Goal: Information Seeking & Learning: Learn about a topic

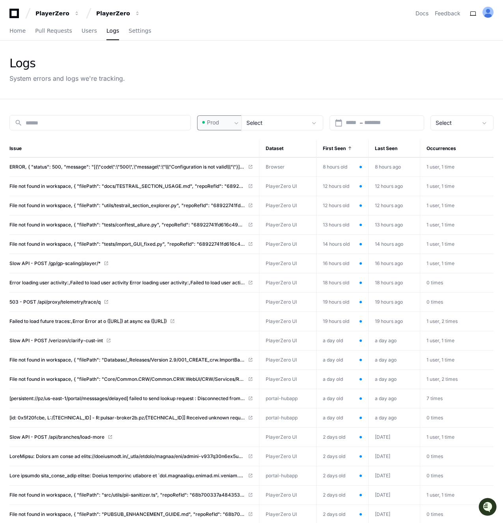
click at [230, 123] on div "Prod" at bounding box center [215, 123] width 31 height 8
click at [238, 166] on mat-option "Pre-Prod" at bounding box center [230, 163] width 63 height 19
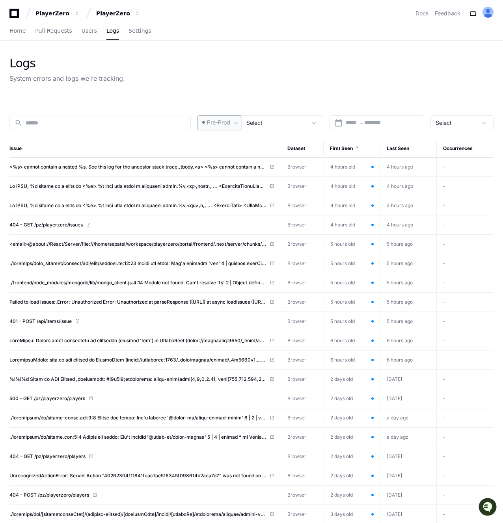
click at [234, 121] on span at bounding box center [236, 123] width 8 height 8
click at [230, 145] on mat-option "Prod" at bounding box center [230, 144] width 63 height 19
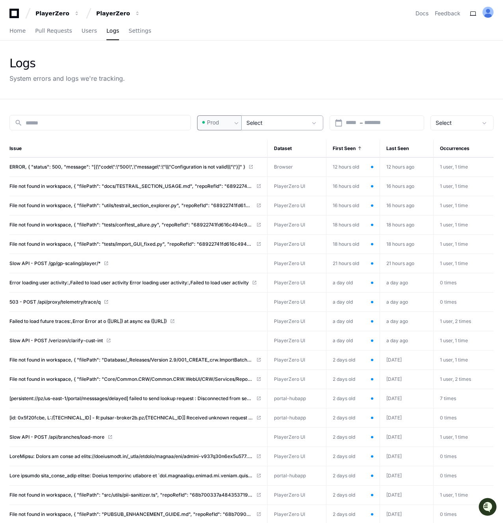
click at [275, 119] on div "Select" at bounding box center [276, 123] width 61 height 8
click at [276, 100] on div at bounding box center [251, 261] width 503 height 523
click at [350, 122] on input "text" at bounding box center [351, 123] width 13 height 8
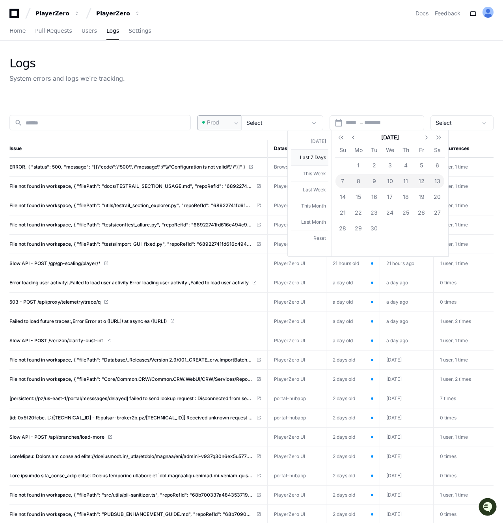
click at [313, 159] on button "Last 7 Days" at bounding box center [309, 157] width 37 height 16
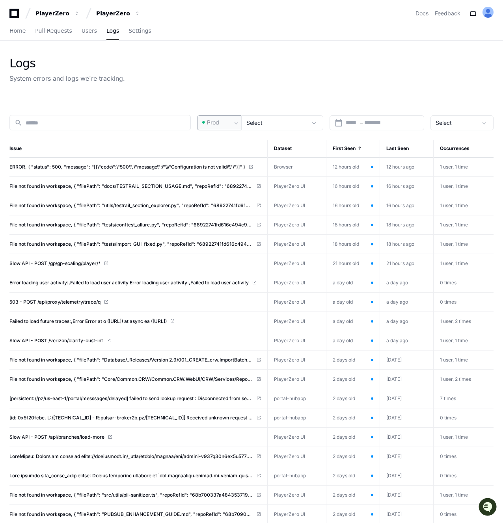
type input "**********"
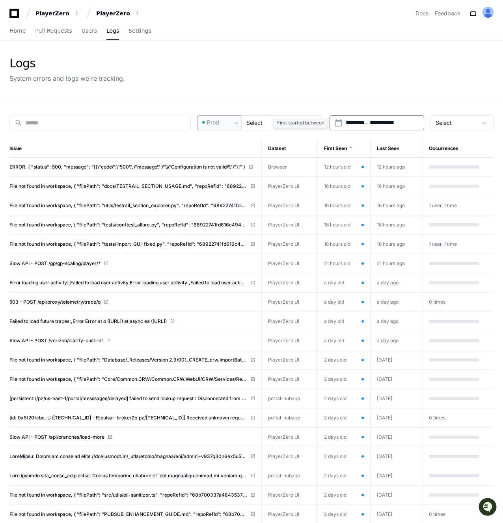
click at [364, 123] on input "**********" at bounding box center [354, 123] width 18 height 8
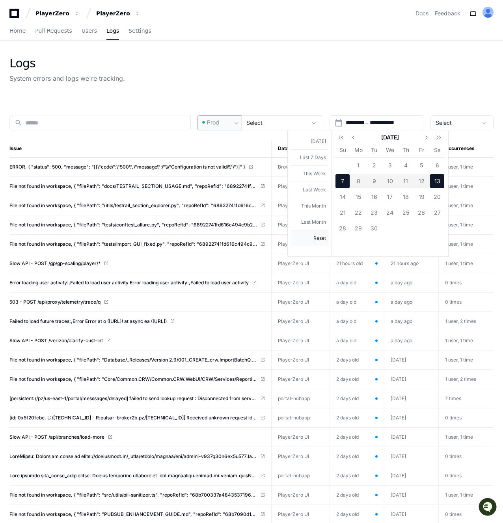
click at [320, 241] on button "Reset" at bounding box center [309, 238] width 37 height 16
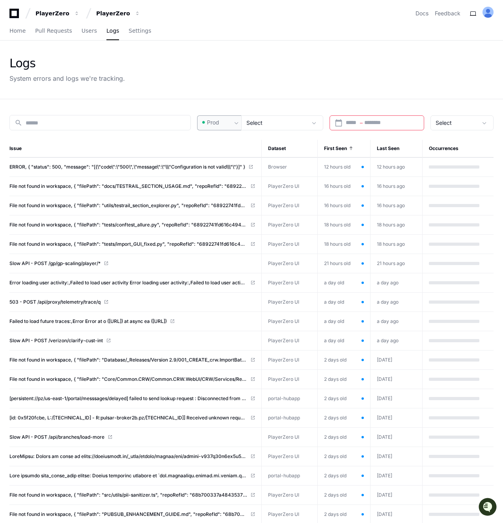
click at [346, 104] on div "search Prod Select calendar_today Start – End date Select Issue Dataset First S…" at bounding box center [251, 384] width 503 height 571
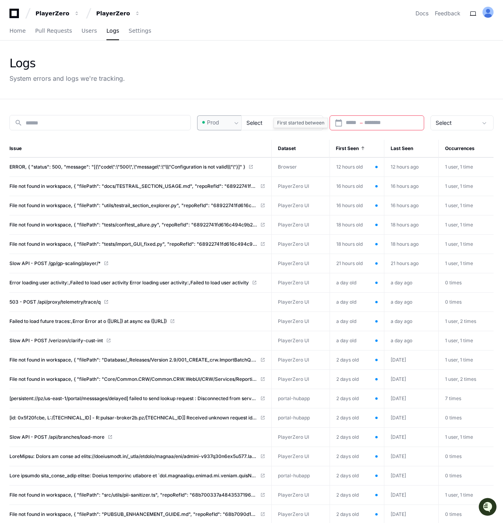
click at [349, 124] on input "text" at bounding box center [351, 123] width 13 height 8
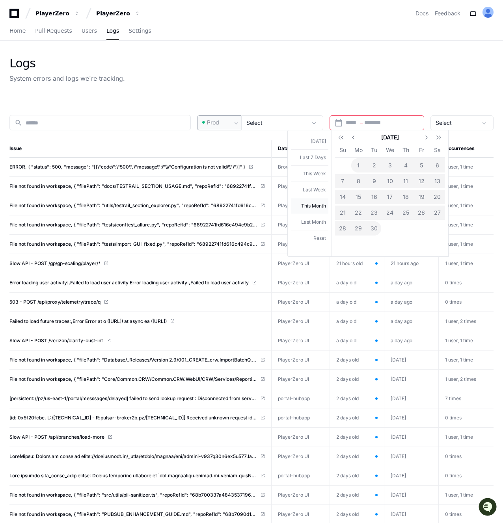
click at [317, 205] on button "This Month" at bounding box center [309, 206] width 37 height 16
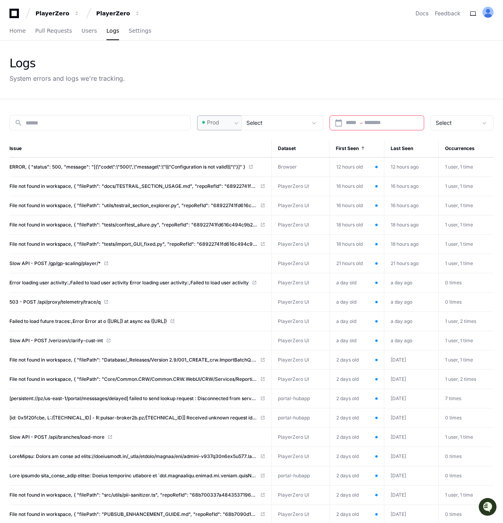
type input "**********"
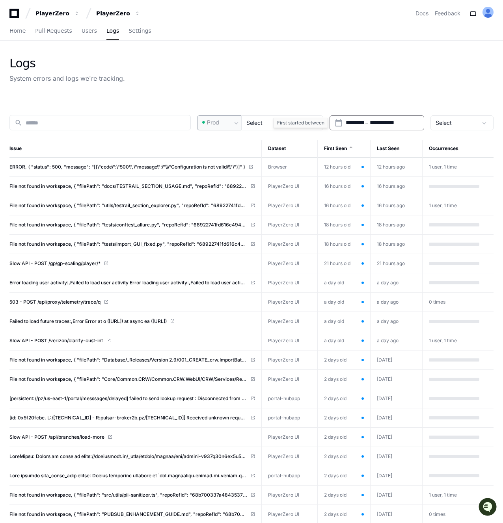
click at [353, 121] on input "**********" at bounding box center [354, 123] width 18 height 8
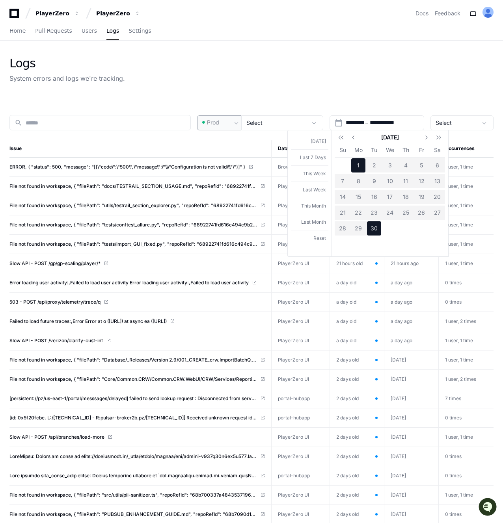
click at [210, 85] on div at bounding box center [251, 261] width 503 height 523
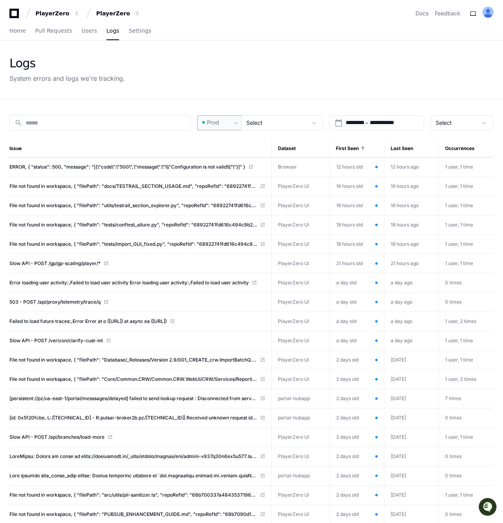
click at [235, 122] on span at bounding box center [236, 123] width 8 height 8
click at [235, 122] on div at bounding box center [251, 261] width 503 height 523
click at [260, 131] on div "**********" at bounding box center [251, 384] width 503 height 571
click at [257, 123] on span "Select" at bounding box center [254, 122] width 16 height 7
click at [257, 123] on div at bounding box center [251, 261] width 503 height 523
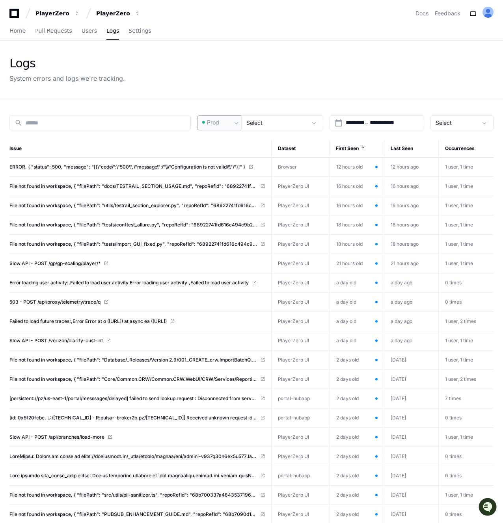
click at [235, 122] on span at bounding box center [236, 123] width 8 height 8
click at [235, 122] on div at bounding box center [251, 261] width 503 height 523
click at [251, 124] on span "Select" at bounding box center [254, 122] width 16 height 7
click at [233, 124] on div at bounding box center [251, 261] width 503 height 523
click at [233, 124] on div at bounding box center [236, 123] width 9 height 8
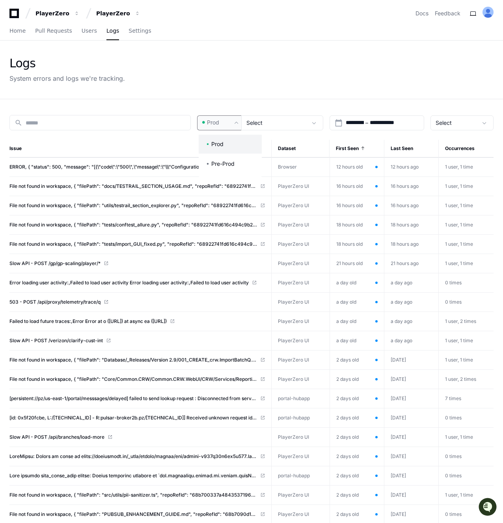
click at [233, 124] on div at bounding box center [251, 261] width 503 height 523
click at [233, 124] on div at bounding box center [236, 123] width 9 height 8
click at [233, 124] on div at bounding box center [251, 261] width 503 height 523
click at [273, 106] on div "**********" at bounding box center [251, 384] width 503 height 571
click at [246, 122] on div "Select" at bounding box center [282, 122] width 82 height 15
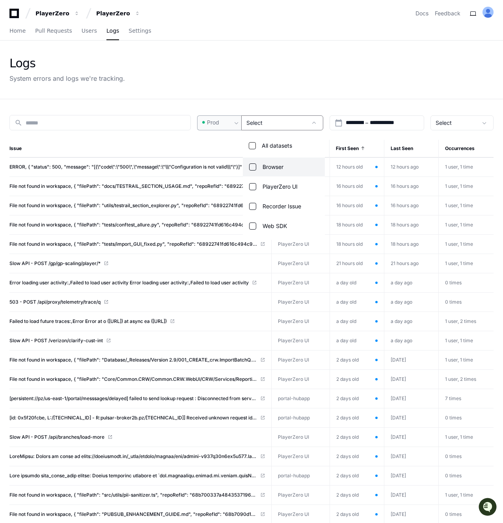
click at [246, 122] on div at bounding box center [251, 261] width 503 height 523
click at [262, 126] on div "Select" at bounding box center [282, 122] width 82 height 15
click at [260, 126] on div at bounding box center [251, 261] width 503 height 523
click at [256, 125] on span "Select" at bounding box center [254, 122] width 16 height 7
click at [256, 125] on div at bounding box center [251, 261] width 503 height 523
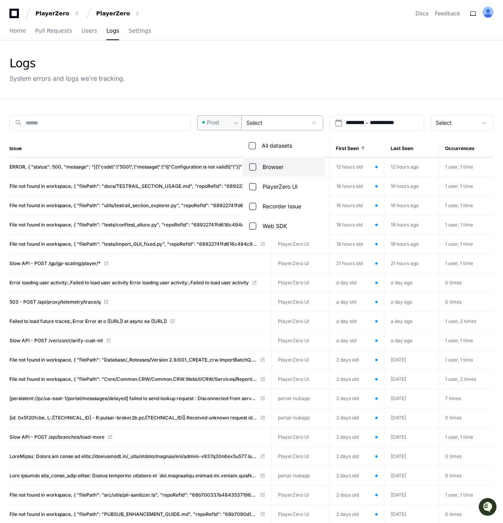
click at [256, 125] on span "Select" at bounding box center [254, 122] width 16 height 7
click at [256, 125] on div at bounding box center [251, 261] width 503 height 523
click at [255, 123] on span "Select" at bounding box center [254, 122] width 16 height 7
click at [251, 108] on div at bounding box center [251, 261] width 503 height 523
click at [256, 119] on div "Select" at bounding box center [276, 123] width 61 height 8
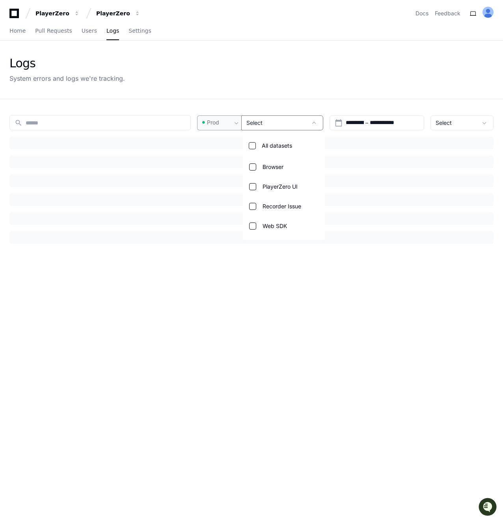
click at [246, 106] on div at bounding box center [251, 261] width 503 height 523
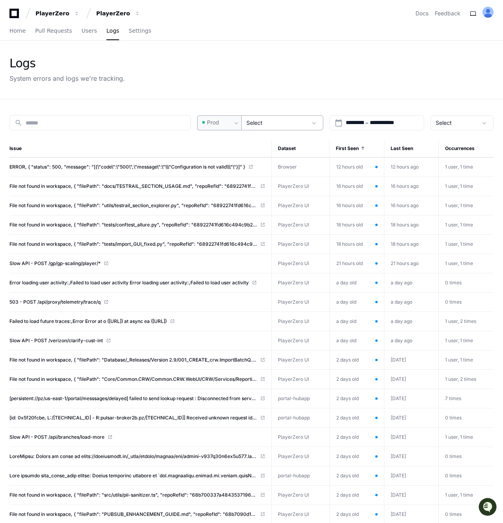
click at [255, 124] on span "Select" at bounding box center [254, 122] width 16 height 7
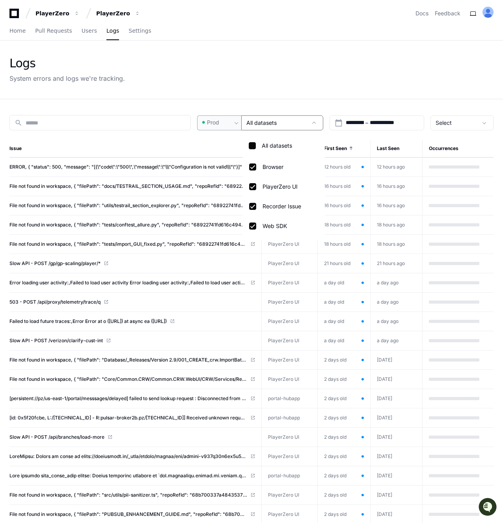
click at [247, 102] on div at bounding box center [251, 261] width 503 height 523
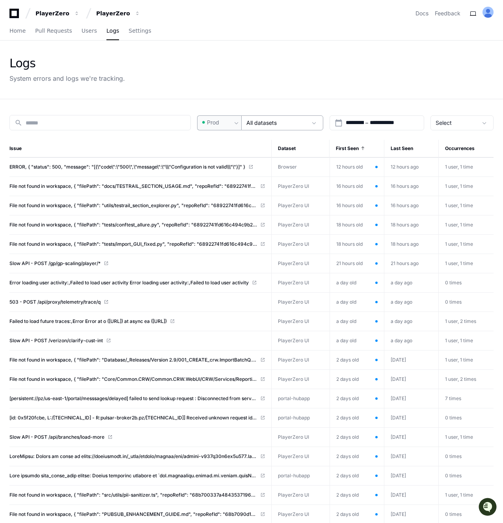
click at [261, 119] on mat-select-trigger "All datasets" at bounding box center [261, 122] width 30 height 7
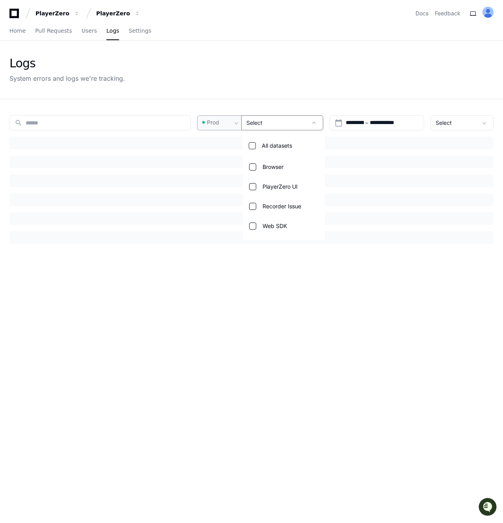
click at [245, 102] on div at bounding box center [251, 261] width 503 height 523
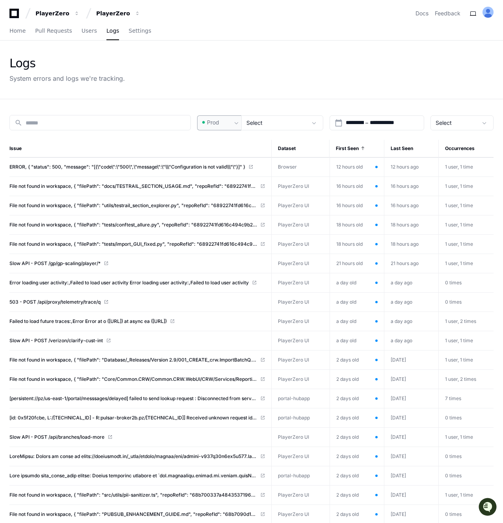
click at [245, 102] on div "**********" at bounding box center [251, 384] width 503 height 571
drag, startPoint x: 102, startPoint y: 93, endPoint x: 7, endPoint y: 62, distance: 100.0
click at [7, 62] on div "Logs System errors and logs we're tracking." at bounding box center [251, 70] width 503 height 58
drag, startPoint x: 7, startPoint y: 62, endPoint x: 121, endPoint y: 81, distance: 115.8
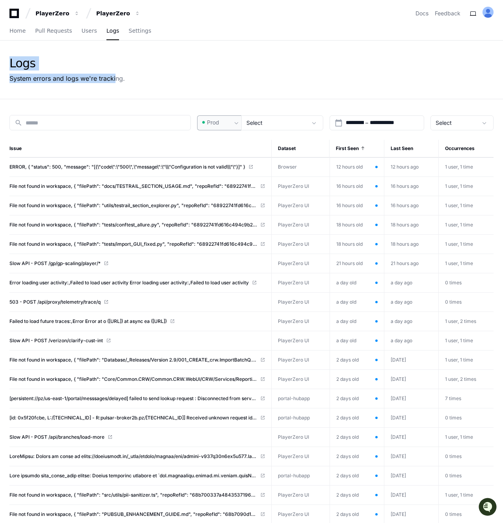
click at [117, 78] on div "Logs System errors and logs we're tracking." at bounding box center [251, 70] width 503 height 58
click at [121, 81] on div "System errors and logs we're tracking." at bounding box center [66, 78] width 115 height 9
drag, startPoint x: 121, startPoint y: 81, endPoint x: 35, endPoint y: 60, distance: 88.4
click at [35, 60] on div "Logs System errors and logs we're tracking." at bounding box center [66, 69] width 115 height 27
click at [35, 60] on div "Logs" at bounding box center [66, 63] width 115 height 14
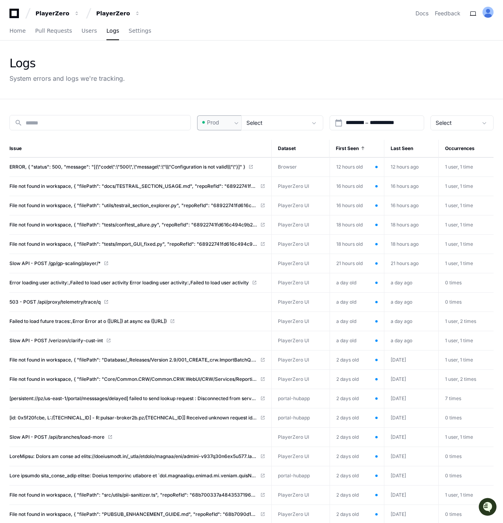
click at [22, 60] on div "Logs" at bounding box center [66, 63] width 115 height 14
drag, startPoint x: 9, startPoint y: 60, endPoint x: 129, endPoint y: 78, distance: 121.8
click at [140, 75] on div "Logs System errors and logs we're tracking." at bounding box center [251, 70] width 503 height 58
click at [129, 78] on div "Logs System errors and logs we're tracking." at bounding box center [251, 69] width 484 height 27
drag, startPoint x: 129, startPoint y: 78, endPoint x: 11, endPoint y: 59, distance: 120.1
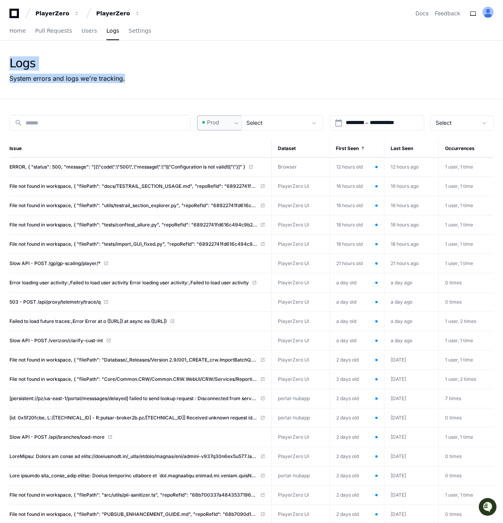
click at [11, 59] on div "Logs System errors and logs we're tracking." at bounding box center [251, 69] width 484 height 27
click at [11, 59] on div "Logs" at bounding box center [66, 63] width 115 height 14
drag, startPoint x: 11, startPoint y: 59, endPoint x: 129, endPoint y: 88, distance: 122.2
click at [129, 89] on div "Logs System errors and logs we're tracking." at bounding box center [251, 70] width 503 height 58
click at [129, 87] on div "Logs System errors and logs we're tracking." at bounding box center [251, 70] width 503 height 58
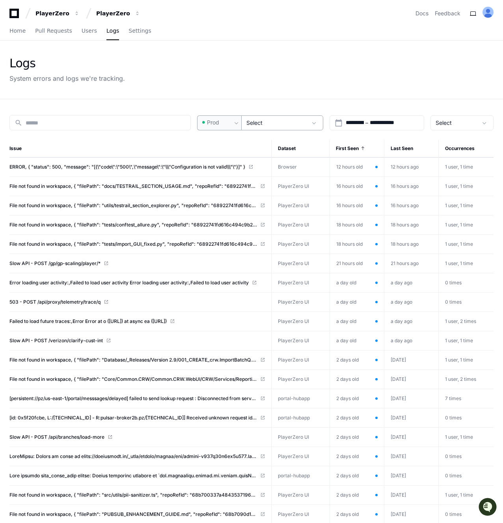
click at [269, 121] on div "Select" at bounding box center [276, 123] width 61 height 8
click at [269, 121] on div at bounding box center [251, 261] width 503 height 523
click at [232, 125] on div "Prod" at bounding box center [215, 123] width 31 height 8
click at [245, 125] on div at bounding box center [251, 261] width 503 height 523
click at [245, 125] on div "Select" at bounding box center [282, 122] width 82 height 15
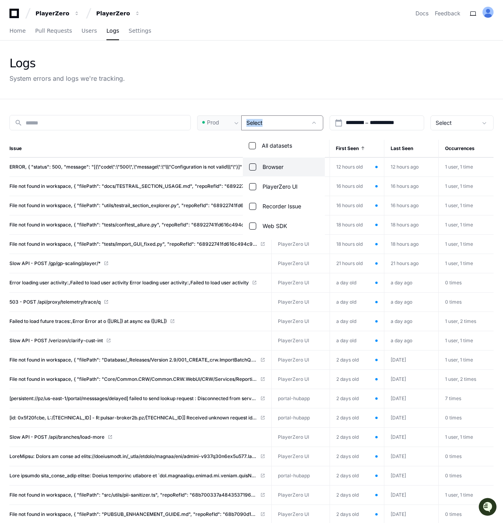
click at [231, 124] on div at bounding box center [251, 261] width 503 height 523
click at [247, 101] on div "**********" at bounding box center [251, 384] width 503 height 571
click at [265, 120] on div "Select" at bounding box center [276, 123] width 61 height 8
click at [265, 120] on div at bounding box center [251, 261] width 503 height 523
click at [265, 120] on div "Select" at bounding box center [276, 123] width 61 height 8
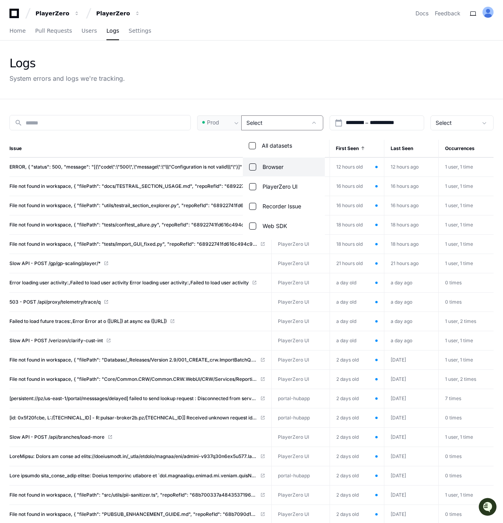
click at [265, 120] on div at bounding box center [251, 261] width 503 height 523
click at [266, 88] on div "Logs System errors and logs we're tracking." at bounding box center [251, 70] width 503 height 58
click at [269, 125] on div "Select" at bounding box center [276, 123] width 61 height 8
click at [269, 125] on div at bounding box center [251, 261] width 503 height 523
click at [269, 125] on div "Select" at bounding box center [276, 123] width 61 height 8
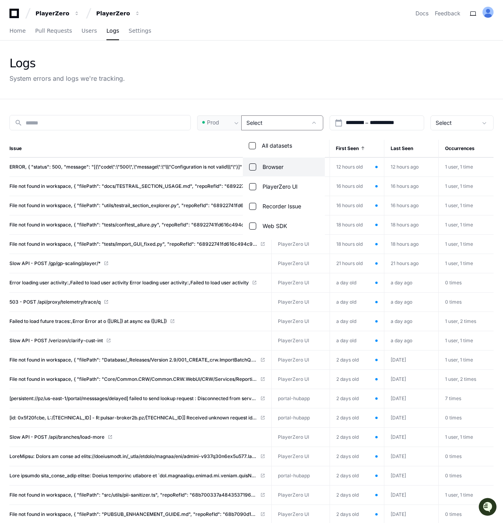
click at [269, 125] on div at bounding box center [251, 261] width 503 height 523
click at [244, 105] on div "**********" at bounding box center [251, 384] width 503 height 571
click at [128, 126] on input at bounding box center [106, 123] width 160 height 8
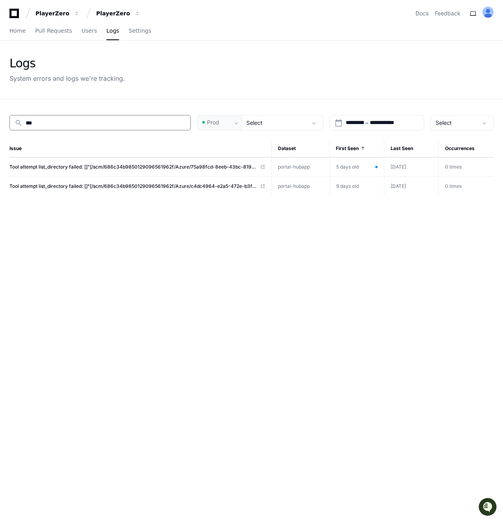
type input "***"
click at [304, 111] on div "**********" at bounding box center [251, 360] width 503 height 523
click at [302, 91] on div "Logs System errors and logs we're tracking." at bounding box center [251, 70] width 503 height 58
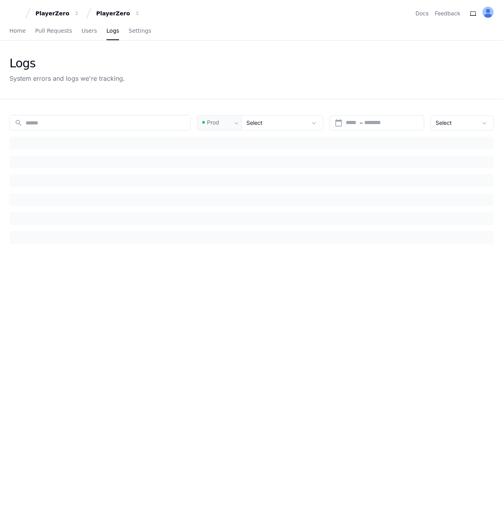
type input "***"
type input "********"
type input "*********"
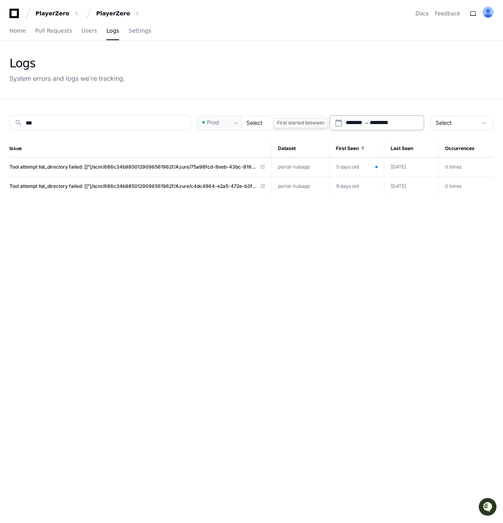
click at [364, 123] on input "********" at bounding box center [354, 123] width 18 height 8
type input "**********"
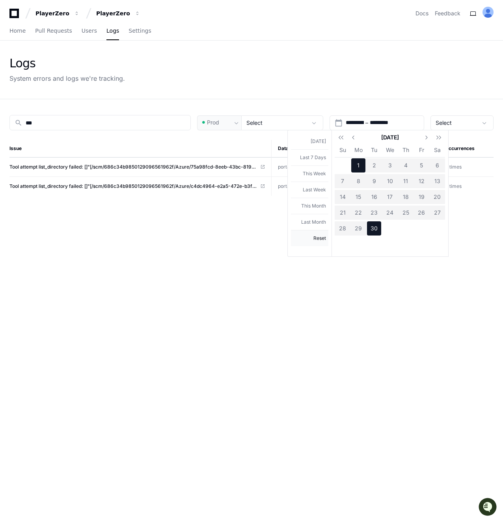
click at [317, 237] on button "Reset" at bounding box center [309, 238] width 37 height 16
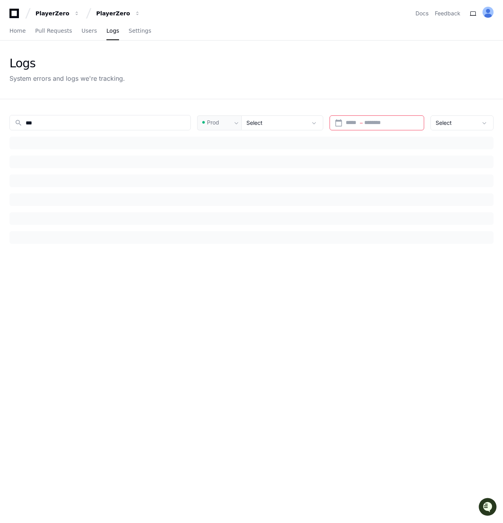
click at [232, 98] on div "Logs System errors and logs we're tracking." at bounding box center [251, 70] width 503 height 58
type input "***"
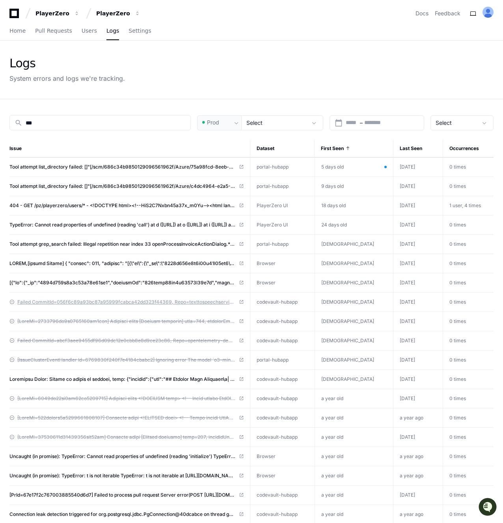
click at [126, 301] on span "Failed CommitId=056f6c89a93bc87a95999fcabca42dd323f44369, Repo=texttospeechserv…" at bounding box center [126, 302] width 218 height 6
click at [246, 131] on div "search *** Prod Select calendar_today Start – End date Select Issue Dataset Fir…" at bounding box center [251, 367] width 503 height 537
click at [238, 124] on span at bounding box center [236, 123] width 8 height 8
click at [238, 124] on div at bounding box center [251, 261] width 503 height 523
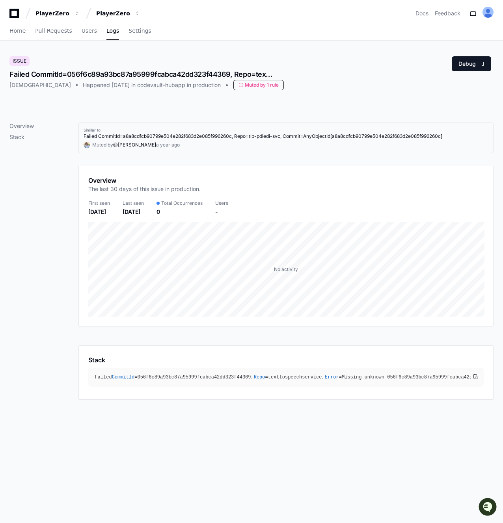
click at [251, 87] on div "Muted by 1 rule" at bounding box center [258, 85] width 50 height 10
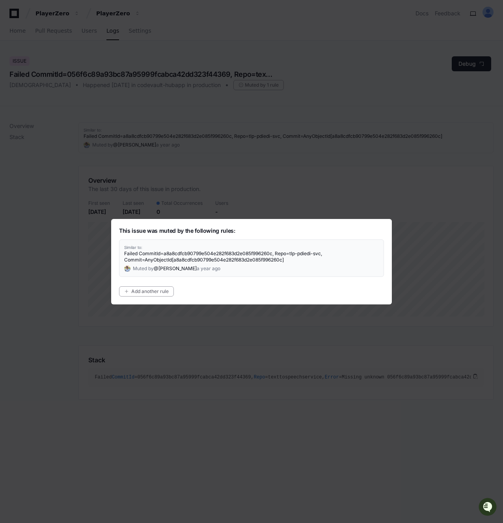
click at [154, 255] on app-text-suspense "Failed CommitId=a8a8cdfcb90799e504e282f683d2e085f996260c, Repo=tlp-pdiedi-svc, …" at bounding box center [223, 257] width 198 height 12
click at [161, 255] on app-text-suspense "Failed CommitId=a8a8cdfcb90799e504e282f683d2e085f996260c, Repo=tlp-pdiedi-svc, …" at bounding box center [223, 257] width 198 height 12
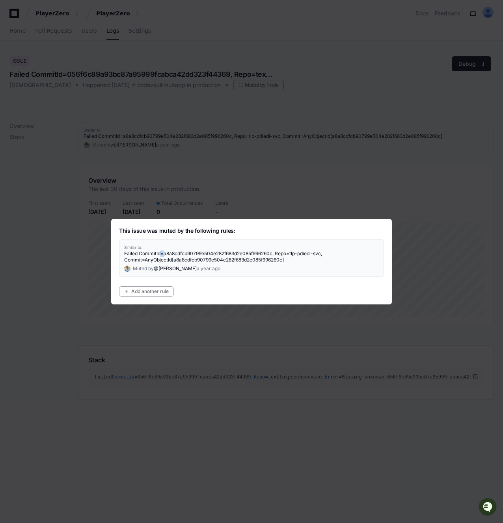
click at [161, 255] on app-text-suspense "Failed CommitId=a8a8cdfcb90799e504e282f683d2e085f996260c, Repo=tlp-pdiedi-svc, …" at bounding box center [223, 257] width 198 height 12
click at [151, 252] on app-text-suspense "Failed CommitId=a8a8cdfcb90799e504e282f683d2e085f996260c, Repo=tlp-pdiedi-svc, …" at bounding box center [223, 257] width 198 height 12
click at [161, 253] on app-text-suspense "Failed CommitId=a8a8cdfcb90799e504e282f683d2e085f996260c, Repo=tlp-pdiedi-svc, …" at bounding box center [223, 257] width 198 height 12
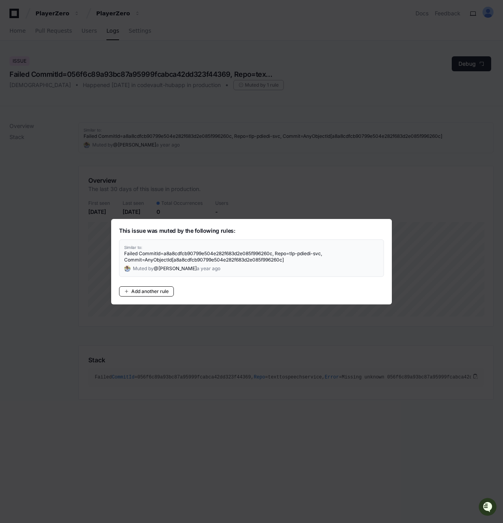
click at [139, 295] on button "Add another rule" at bounding box center [146, 291] width 55 height 10
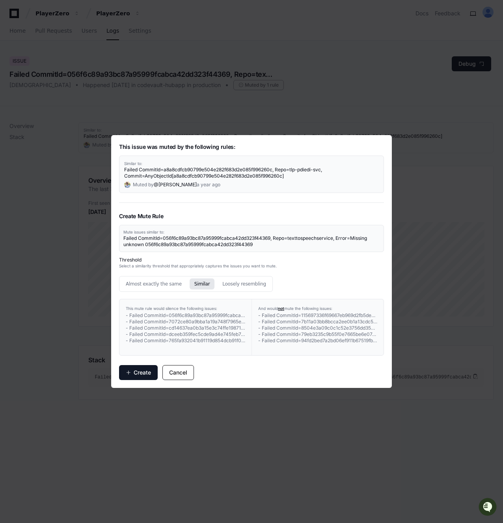
click at [181, 370] on button "Cancel" at bounding box center [178, 372] width 32 height 15
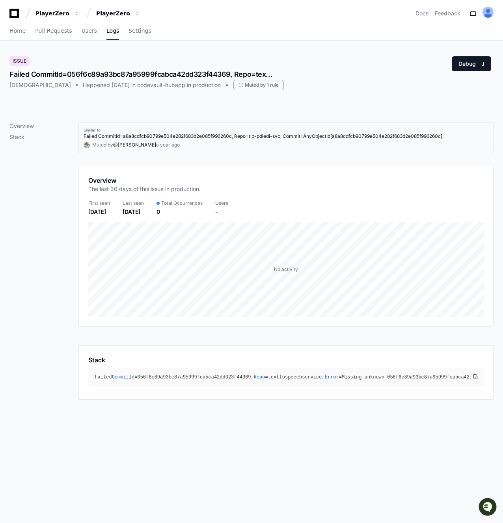
click at [153, 72] on div "Failed CommitId=056f6c89a93bc87a95999fcabca42dd323f44369, Repo=texttospeechserv…" at bounding box center [141, 74] width 265 height 11
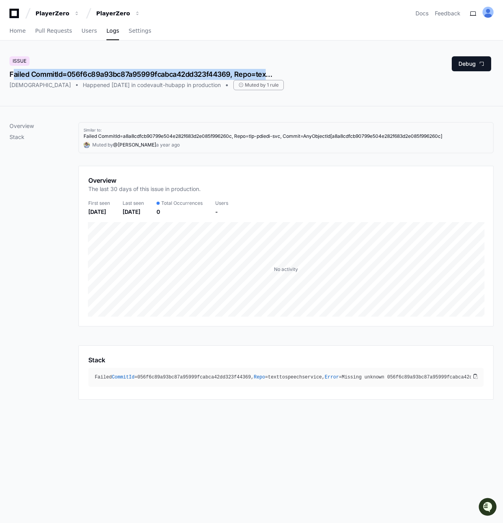
click at [138, 72] on div "Failed CommitId=056f6c89a93bc87a95999fcabca42dd323f44369, Repo=texttospeechserv…" at bounding box center [141, 74] width 265 height 11
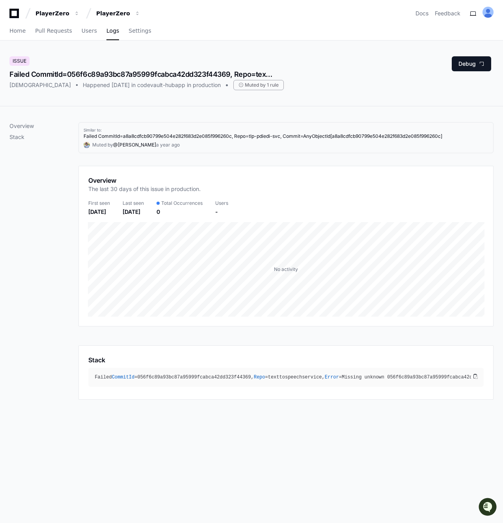
click at [269, 74] on div "Failed CommitId=056f6c89a93bc87a95999fcabca42dd323f44369, Repo=texttospeechserv…" at bounding box center [141, 74] width 265 height 11
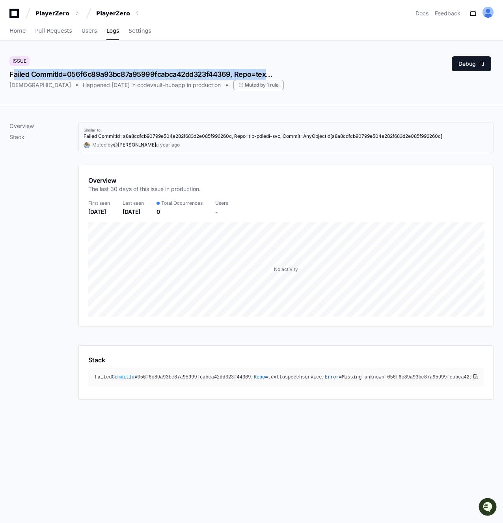
click at [241, 71] on div "Failed CommitId=056f6c89a93bc87a95999fcabca42dd323f44369, Repo=texttospeechserv…" at bounding box center [141, 74] width 265 height 11
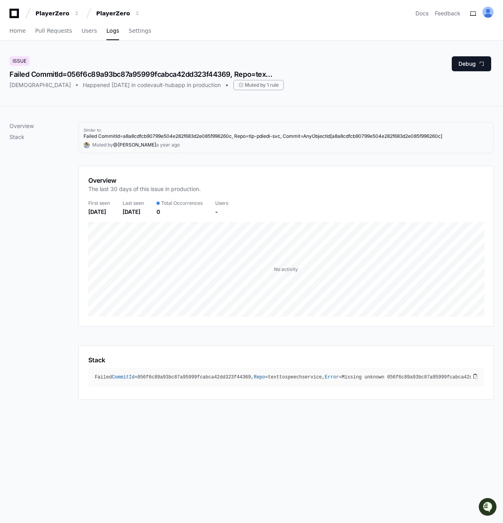
click at [248, 332] on div at bounding box center [285, 331] width 415 height 9
click at [189, 51] on div "Issue Failed CommitId=056f6c89a93bc87a95999fcabca42dd323f44369, Repo=texttospee…" at bounding box center [251, 73] width 503 height 65
click at [82, 64] on div "Issue Failed CommitId=056f6c89a93bc87a95999fcabca42dd323f44369, Repo=texttospee…" at bounding box center [146, 73] width 274 height 34
